Goal: Task Accomplishment & Management: Use online tool/utility

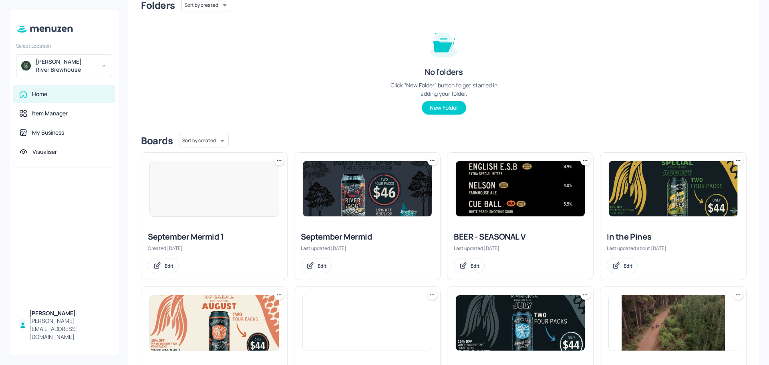
scroll to position [80, 0]
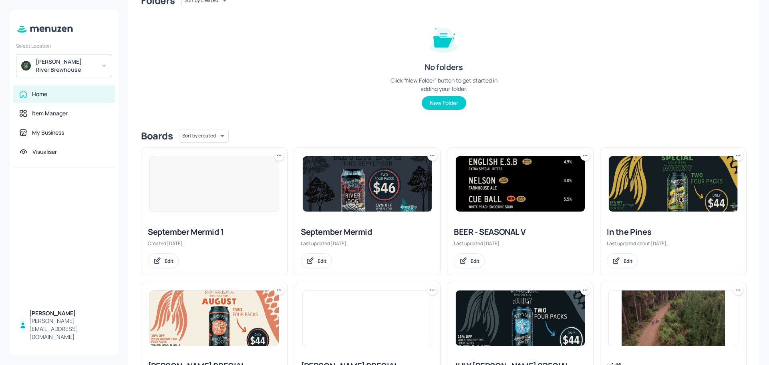
click at [484, 208] on img at bounding box center [520, 183] width 129 height 55
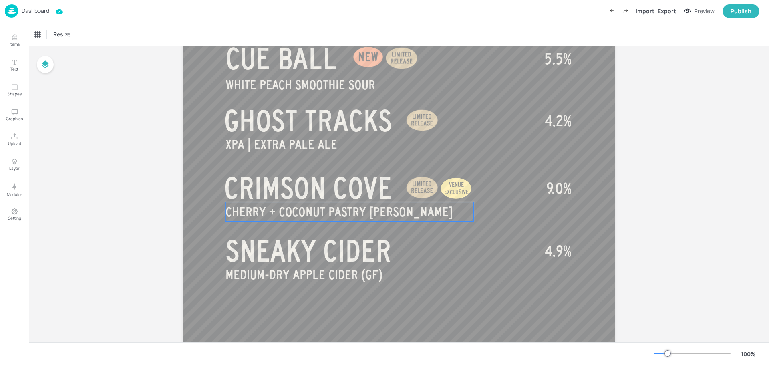
scroll to position [401, 0]
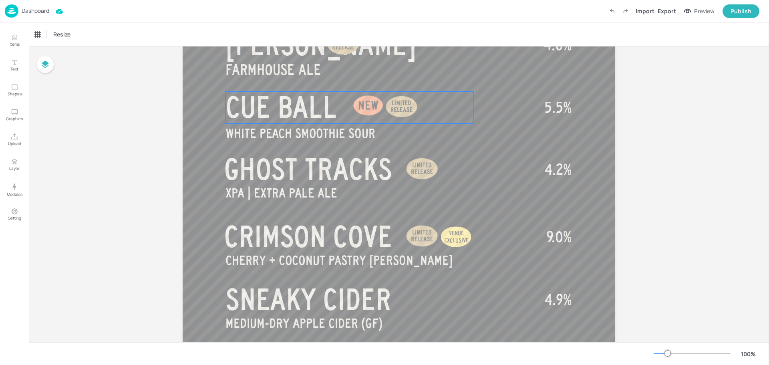
click at [280, 108] on span "CUE BALL" at bounding box center [282, 107] width 112 height 32
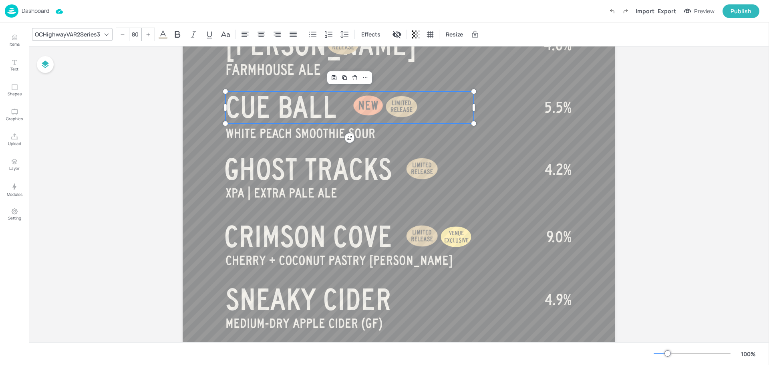
click at [288, 107] on span "CUE BALL" at bounding box center [282, 107] width 112 height 32
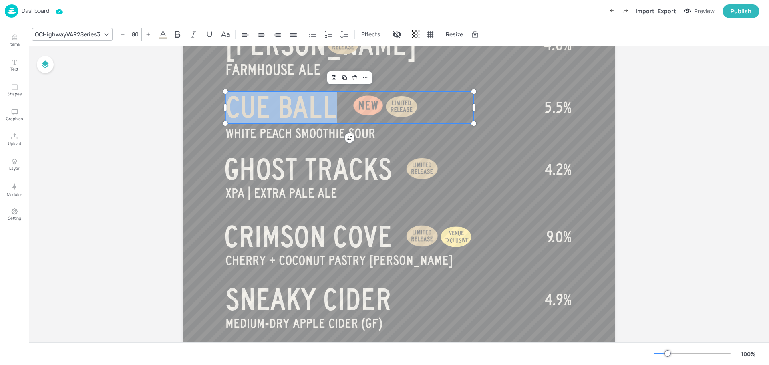
click at [288, 107] on span "CUE BALL" at bounding box center [282, 107] width 112 height 32
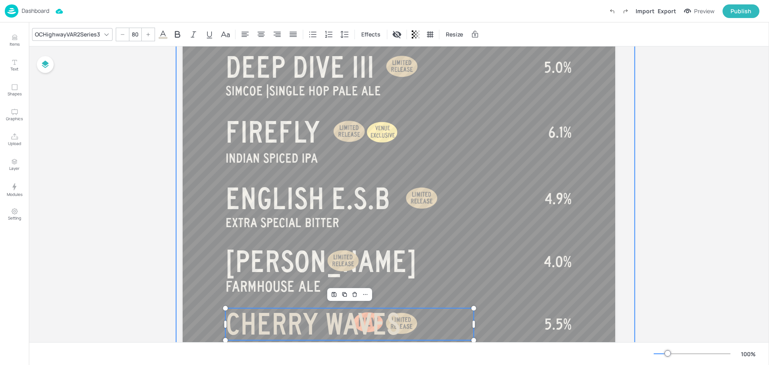
scroll to position [184, 0]
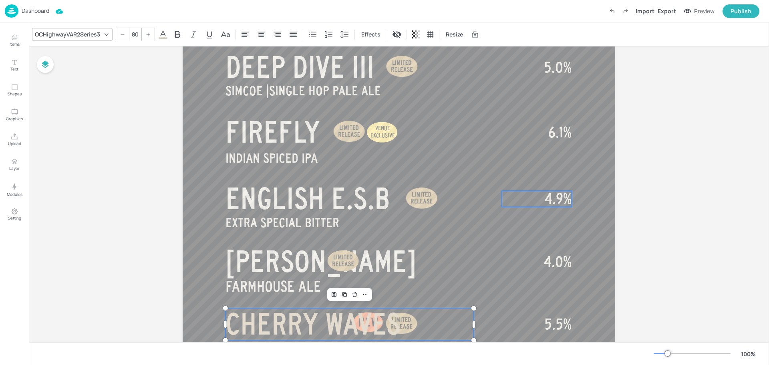
click at [508, 222] on div at bounding box center [405, 272] width 459 height 778
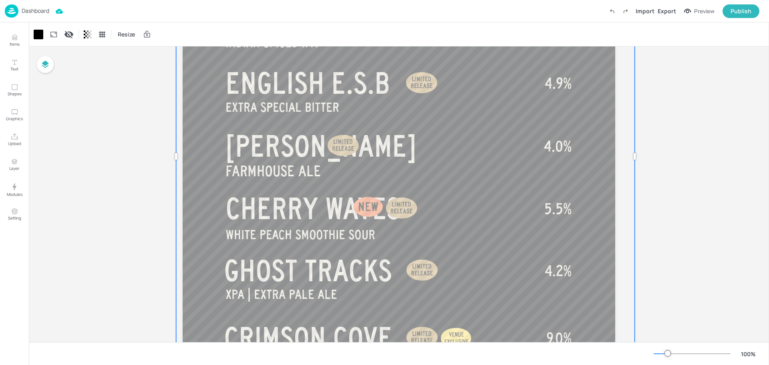
scroll to position [304, 0]
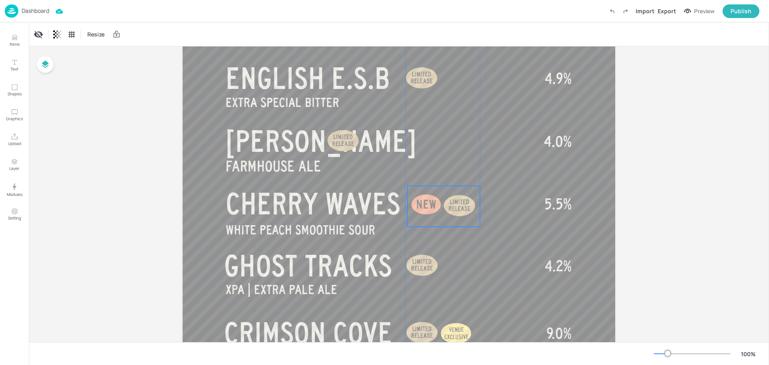
drag, startPoint x: 399, startPoint y: 204, endPoint x: 456, endPoint y: 206, distance: 56.5
click at [456, 206] on div at bounding box center [460, 206] width 40 height 40
click at [542, 202] on p "5.5%" at bounding box center [537, 204] width 70 height 16
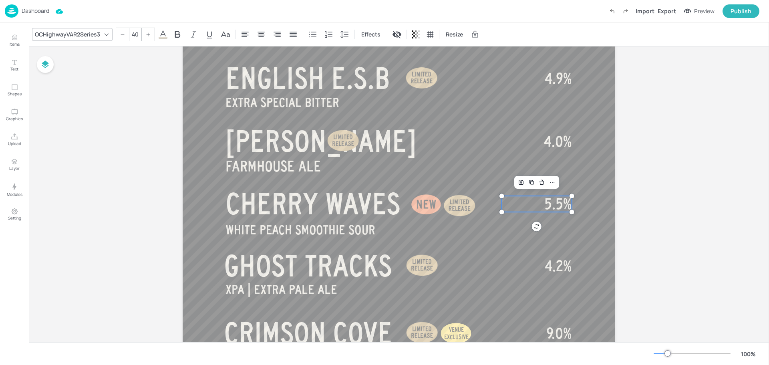
click at [554, 203] on span "5.5%" at bounding box center [558, 204] width 27 height 16
click at [554, 204] on span "5.5%" at bounding box center [558, 204] width 27 height 16
click at [565, 203] on span "5.5%" at bounding box center [558, 204] width 27 height 16
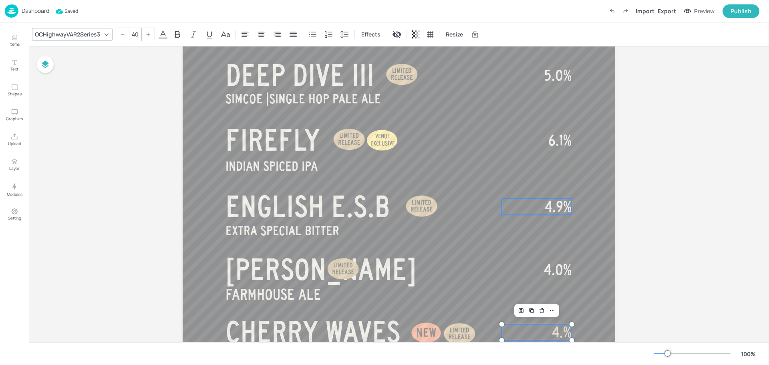
scroll to position [176, 0]
click at [662, 273] on div "Board BEER - SEASONAL V PANTHER CREAM SIMCOE | SINGLE HOP PALE ALE DEEP DIVE II…" at bounding box center [399, 278] width 740 height 815
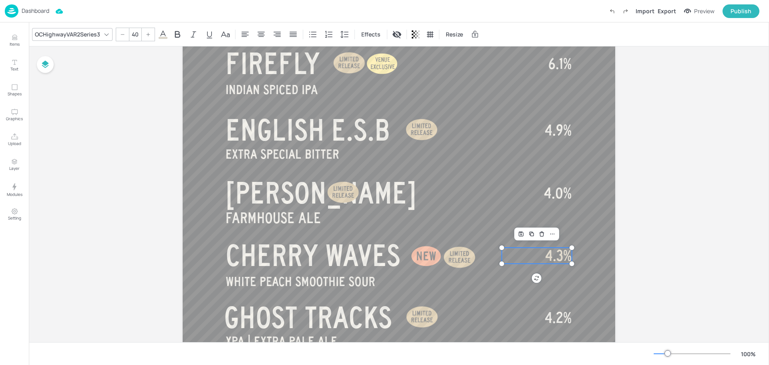
scroll to position [336, 0]
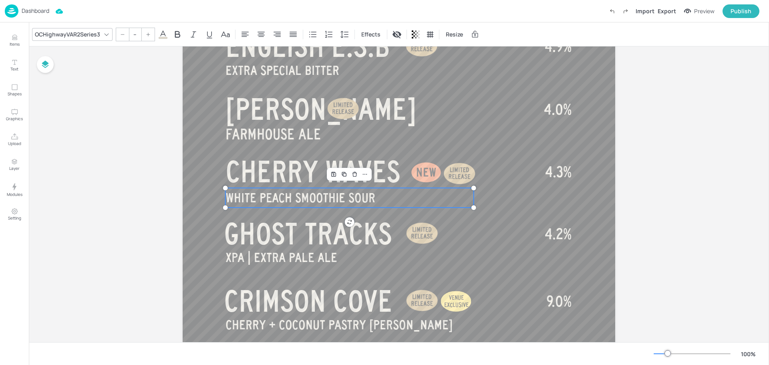
type input "35"
click at [327, 200] on span "WHITE PEACH SMOOTHIE SOUR" at bounding box center [301, 198] width 150 height 14
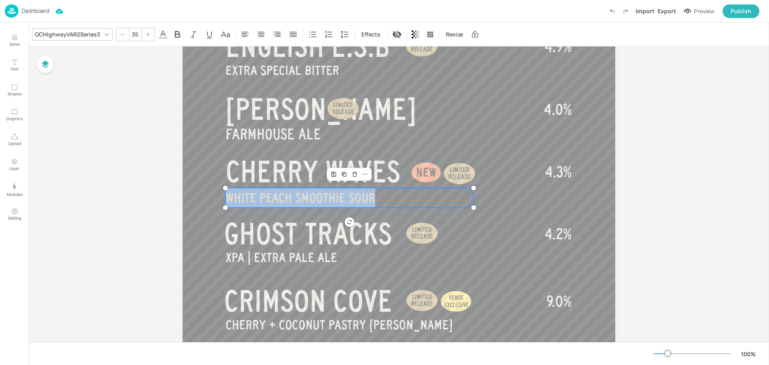
click at [327, 200] on span "WHITE PEACH SMOOTHIE SOUR" at bounding box center [301, 198] width 150 height 14
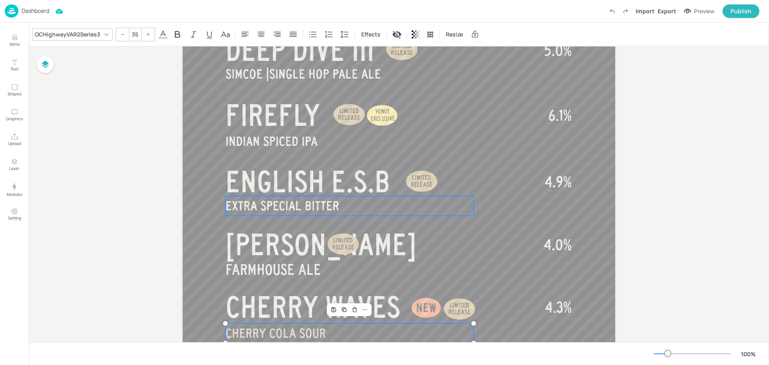
scroll to position [201, 0]
click at [686, 169] on div "Board BEER - SEASONAL V PANTHER CREAM SIMCOE | SINGLE HOP PALE ALE DEEP DIVE II…" at bounding box center [399, 253] width 740 height 815
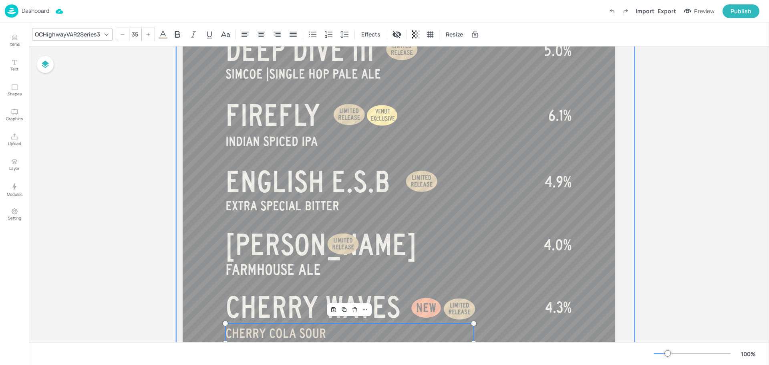
click at [589, 209] on div at bounding box center [405, 255] width 459 height 778
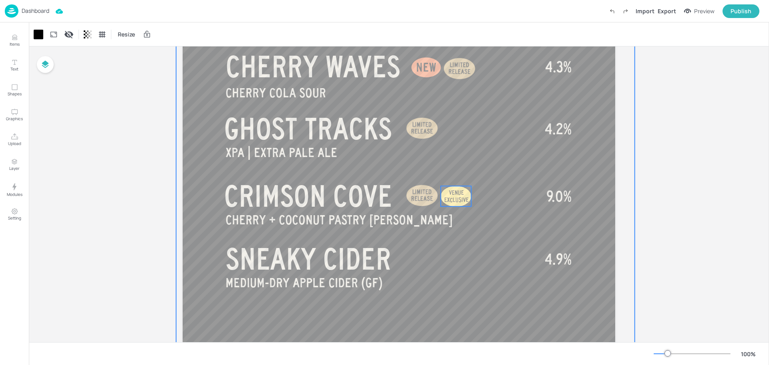
scroll to position [361, 0]
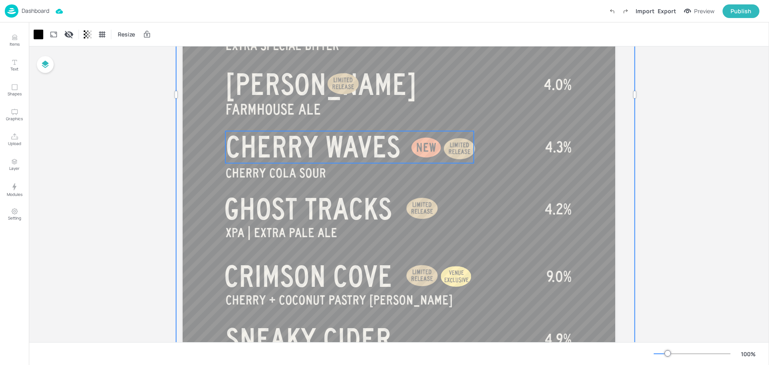
click at [259, 148] on span "CHERRY WAVES" at bounding box center [313, 147] width 175 height 32
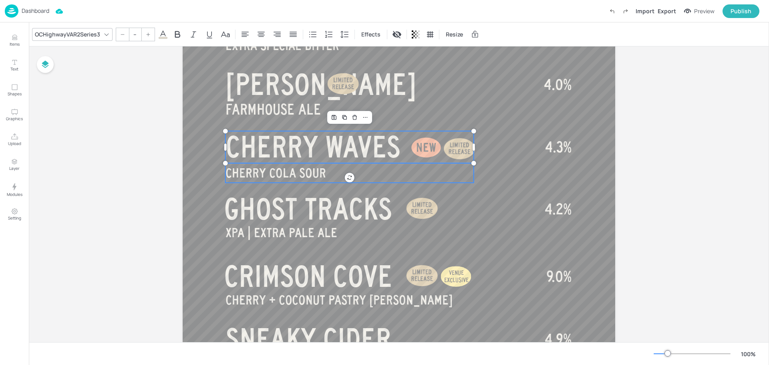
click at [250, 167] on span "CHERRY COLA SOUR" at bounding box center [276, 173] width 101 height 14
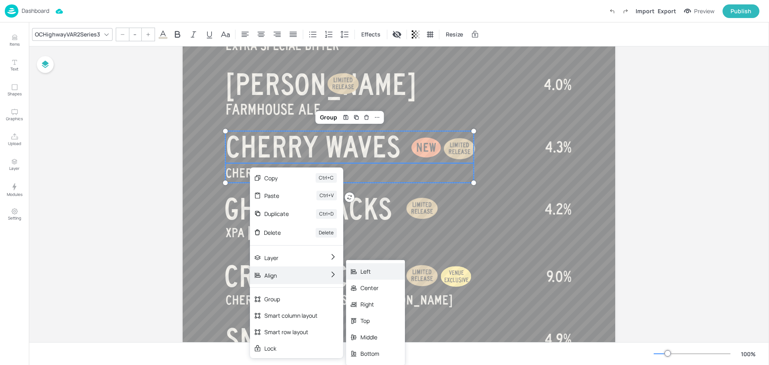
click at [368, 274] on div "Left" at bounding box center [370, 271] width 19 height 8
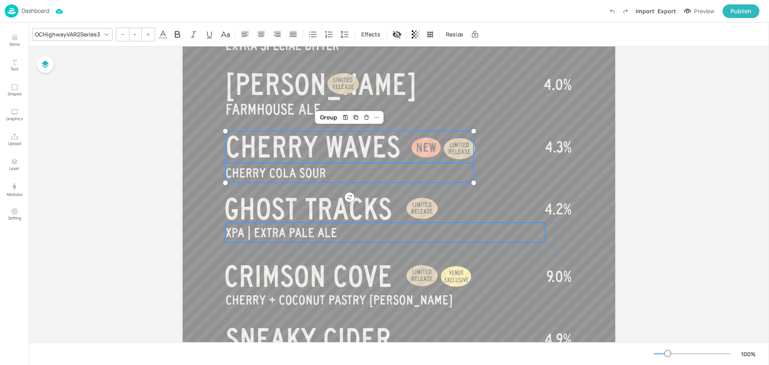
type input "80"
click at [320, 225] on span "GHOST TRACKS" at bounding box center [308, 209] width 168 height 32
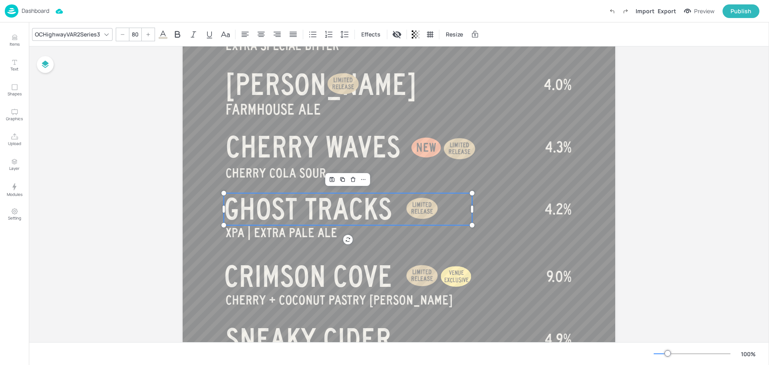
click at [625, 210] on div "Board BEER - SEASONAL V PANTHER CREAM SIMCOE | SINGLE HOP PALE ALE DEEP DIVE II…" at bounding box center [399, 92] width 478 height 815
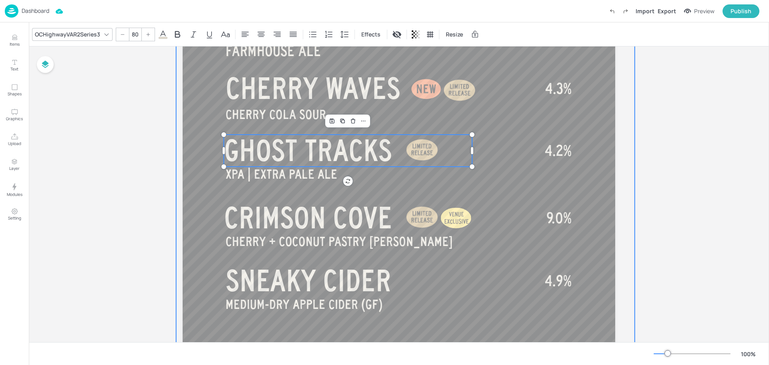
scroll to position [519, 0]
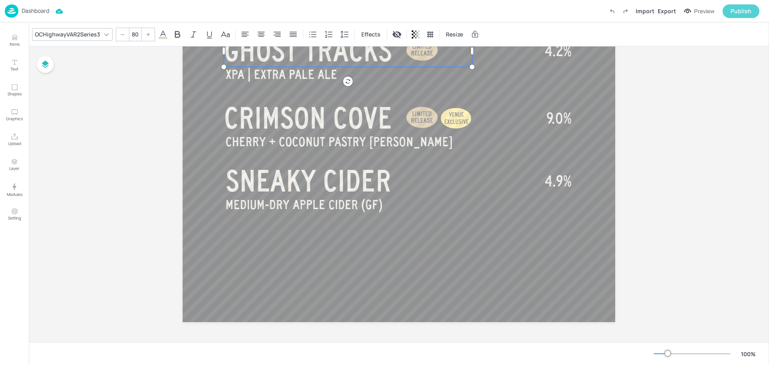
click at [750, 9] on div "Publish" at bounding box center [741, 11] width 21 height 9
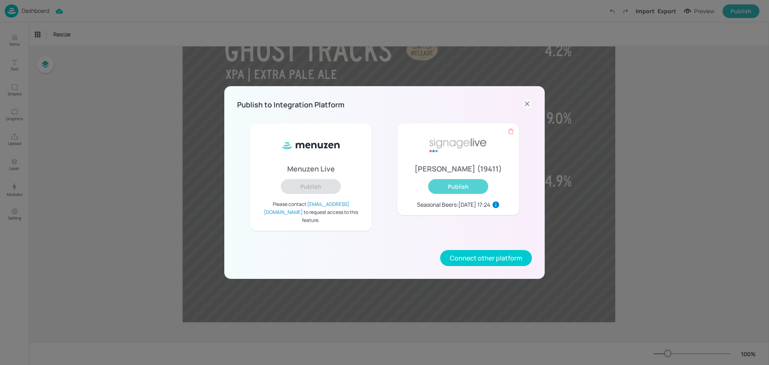
click at [452, 194] on button "Publish" at bounding box center [458, 186] width 60 height 15
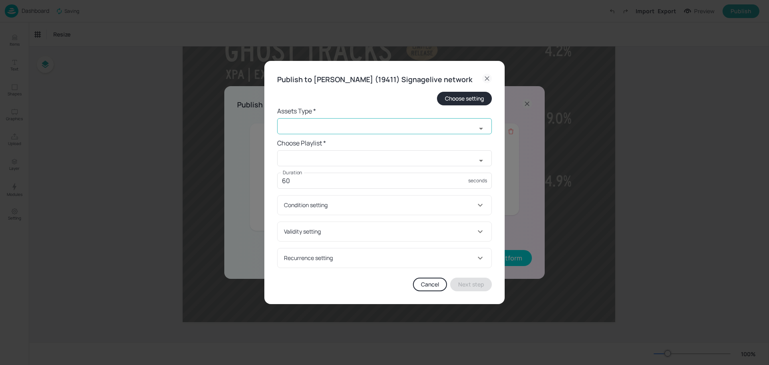
click at [363, 128] on input "text" at bounding box center [376, 126] width 199 height 16
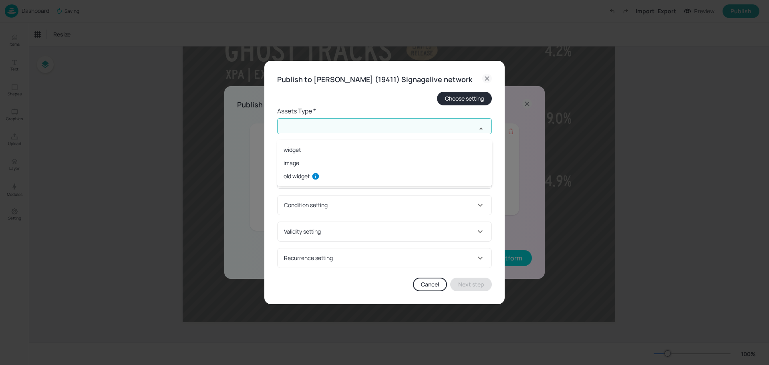
click at [351, 150] on li "widget" at bounding box center [384, 149] width 215 height 13
type input "widget"
click at [352, 159] on input "text" at bounding box center [376, 158] width 199 height 16
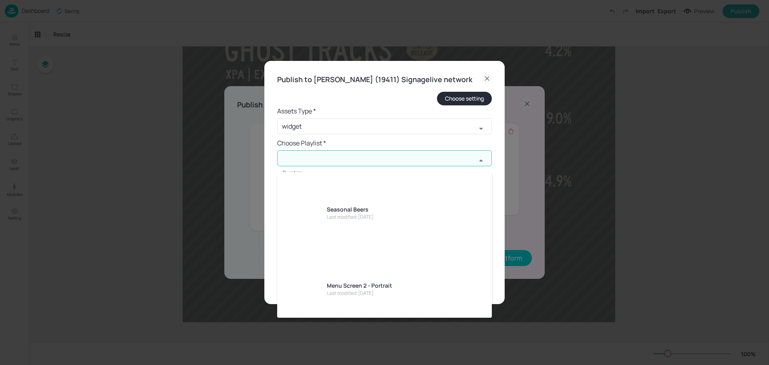
click at [369, 214] on div "Last modified: [DATE]" at bounding box center [350, 217] width 47 height 7
type input "Seasonal Beers"
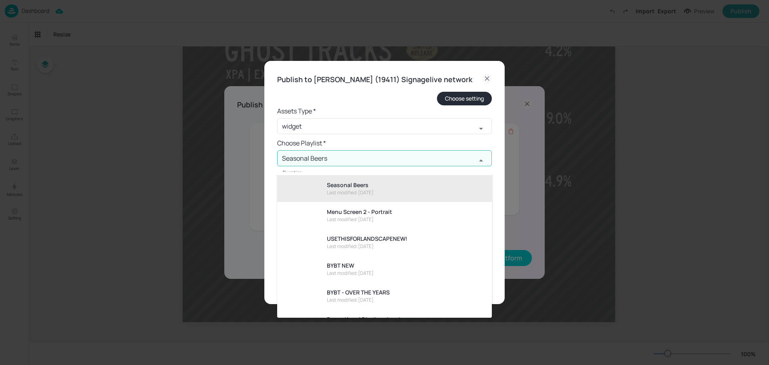
click at [370, 165] on input "Seasonal Beers" at bounding box center [376, 158] width 199 height 16
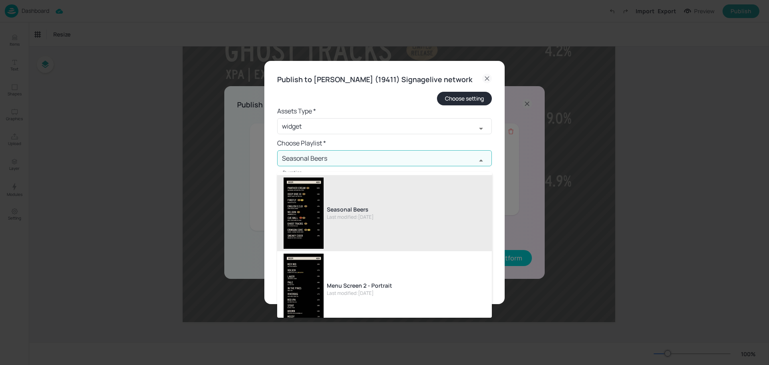
click at [389, 149] on h6 "Choose Playlist *" at bounding box center [384, 142] width 215 height 11
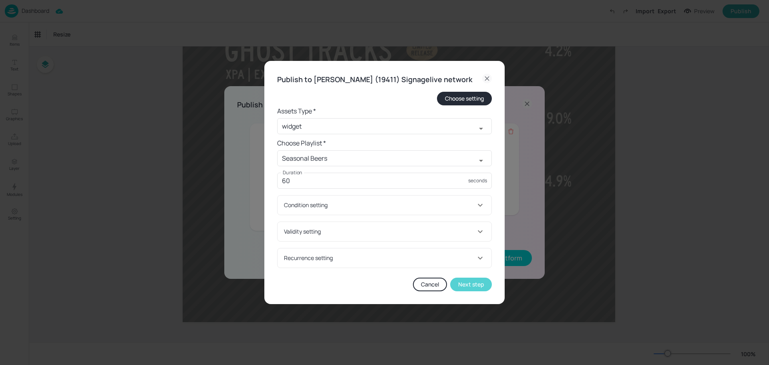
click at [468, 290] on button "Next step" at bounding box center [471, 285] width 42 height 14
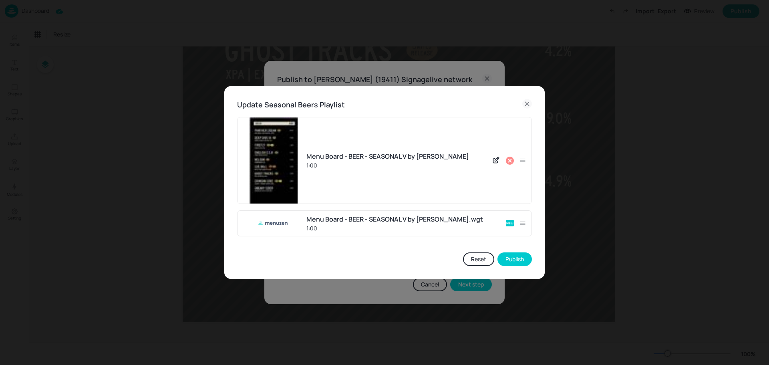
click at [510, 158] on icon at bounding box center [510, 161] width 8 height 8
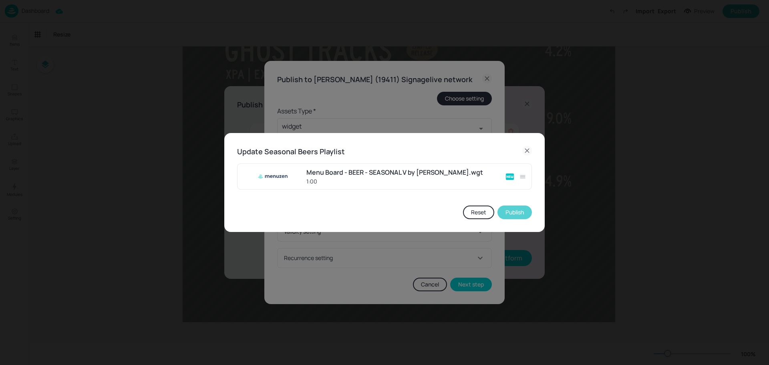
click at [523, 210] on button "Publish" at bounding box center [515, 213] width 34 height 14
